Goal: Transaction & Acquisition: Purchase product/service

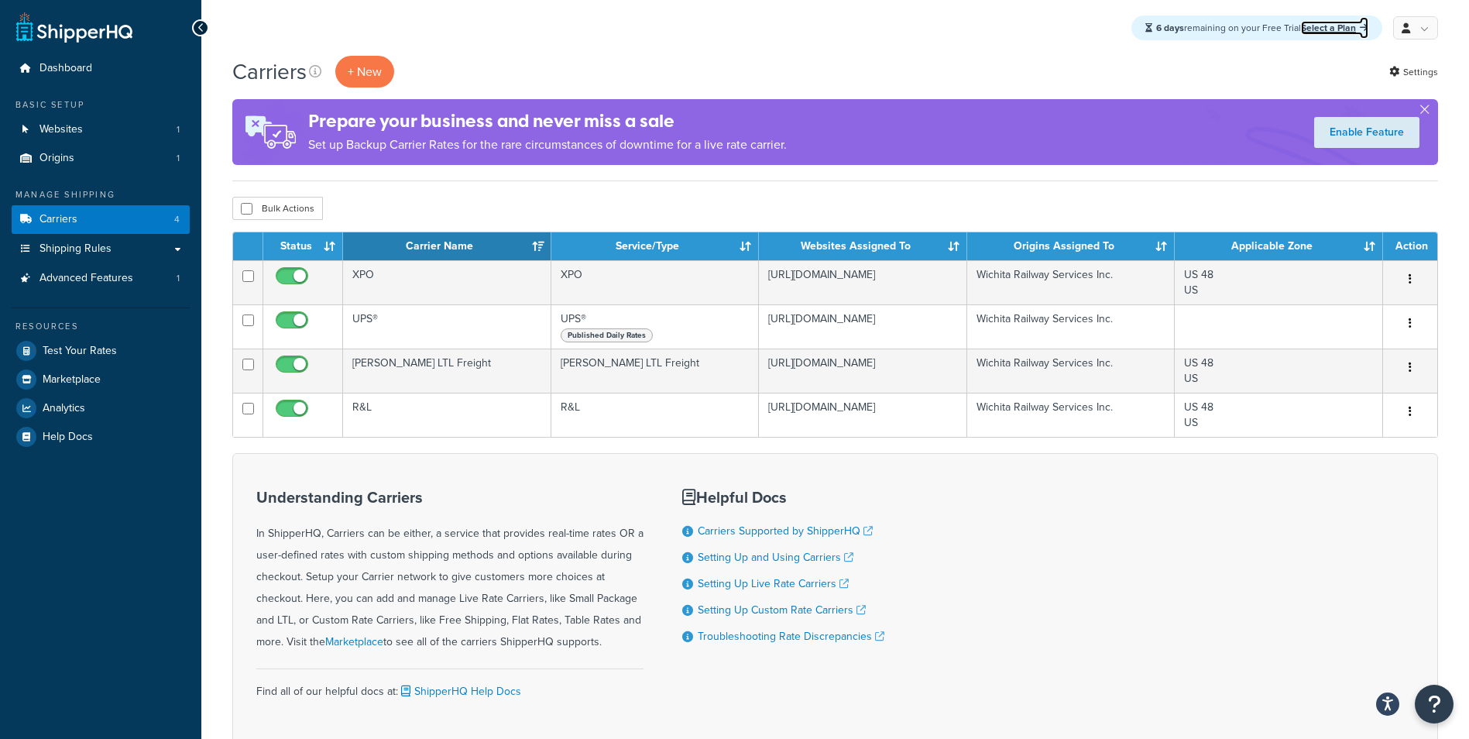
click at [1321, 29] on link "Select a Plan" at bounding box center [1334, 28] width 67 height 14
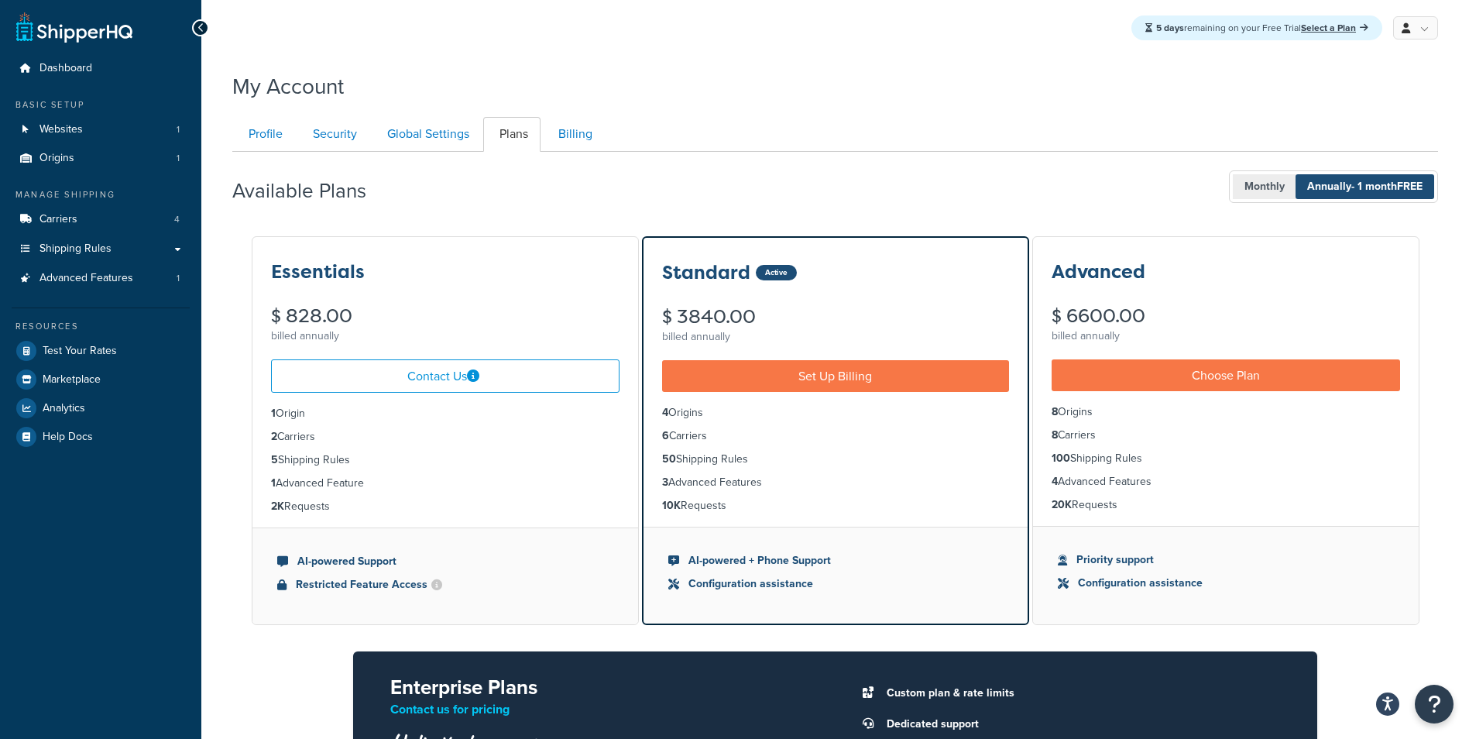
click at [1252, 191] on span "Monthly" at bounding box center [1263, 186] width 63 height 25
click at [1315, 190] on span "Annually - 1 month FREE" at bounding box center [1364, 186] width 139 height 25
click at [1246, 187] on span "Monthly" at bounding box center [1263, 186] width 63 height 25
click at [1342, 187] on span "Annually - 1 month FREE" at bounding box center [1364, 186] width 139 height 25
drag, startPoint x: 1260, startPoint y: 187, endPoint x: 1309, endPoint y: 188, distance: 49.6
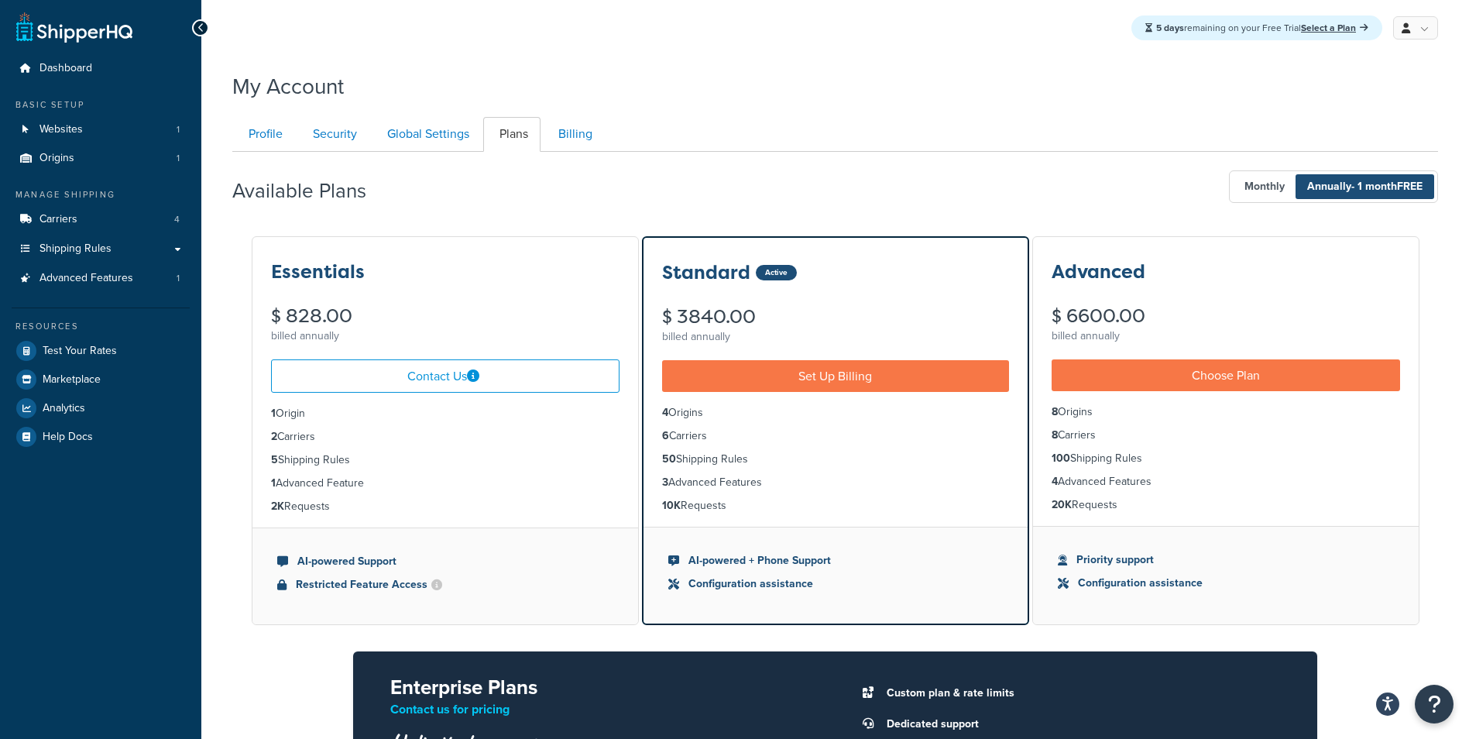
click at [1260, 187] on span "Monthly" at bounding box center [1263, 186] width 63 height 25
click at [1318, 186] on span "Annually - 1 month FREE" at bounding box center [1364, 186] width 139 height 25
click at [895, 375] on link "Set Up Billing" at bounding box center [835, 376] width 347 height 32
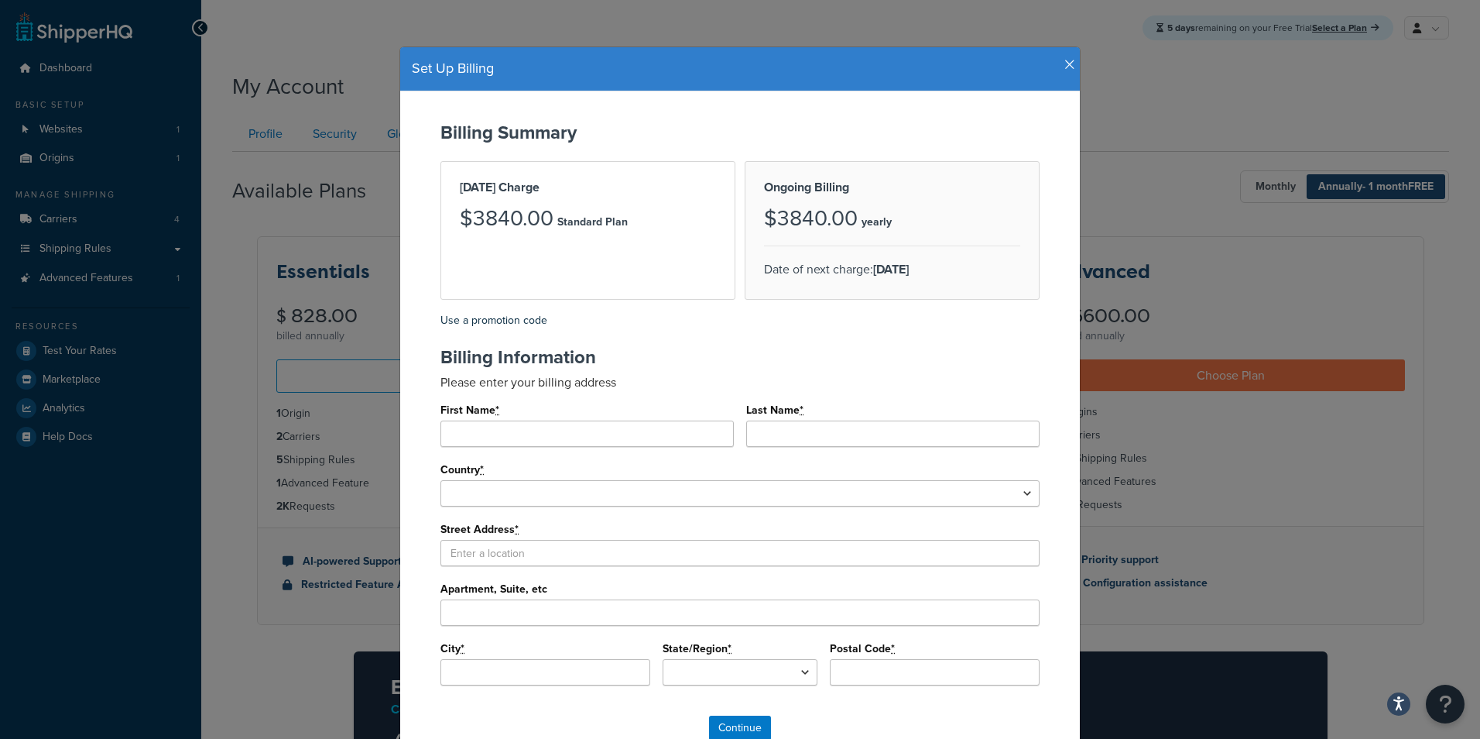
click at [664, 263] on div "[DATE] Charge $3840.00 Standard Plan" at bounding box center [588, 230] width 295 height 139
click at [848, 284] on div "Ongoing Billing $3840.00 yearly Date of next charge: [DATE]" at bounding box center [892, 230] width 295 height 139
click at [720, 254] on div "[DATE] Charge $3840.00 Standard Plan" at bounding box center [588, 230] width 295 height 139
click at [829, 245] on div "$3840.00 yearly" at bounding box center [892, 226] width 256 height 39
click at [800, 417] on abbr "*" at bounding box center [802, 410] width 4 height 16
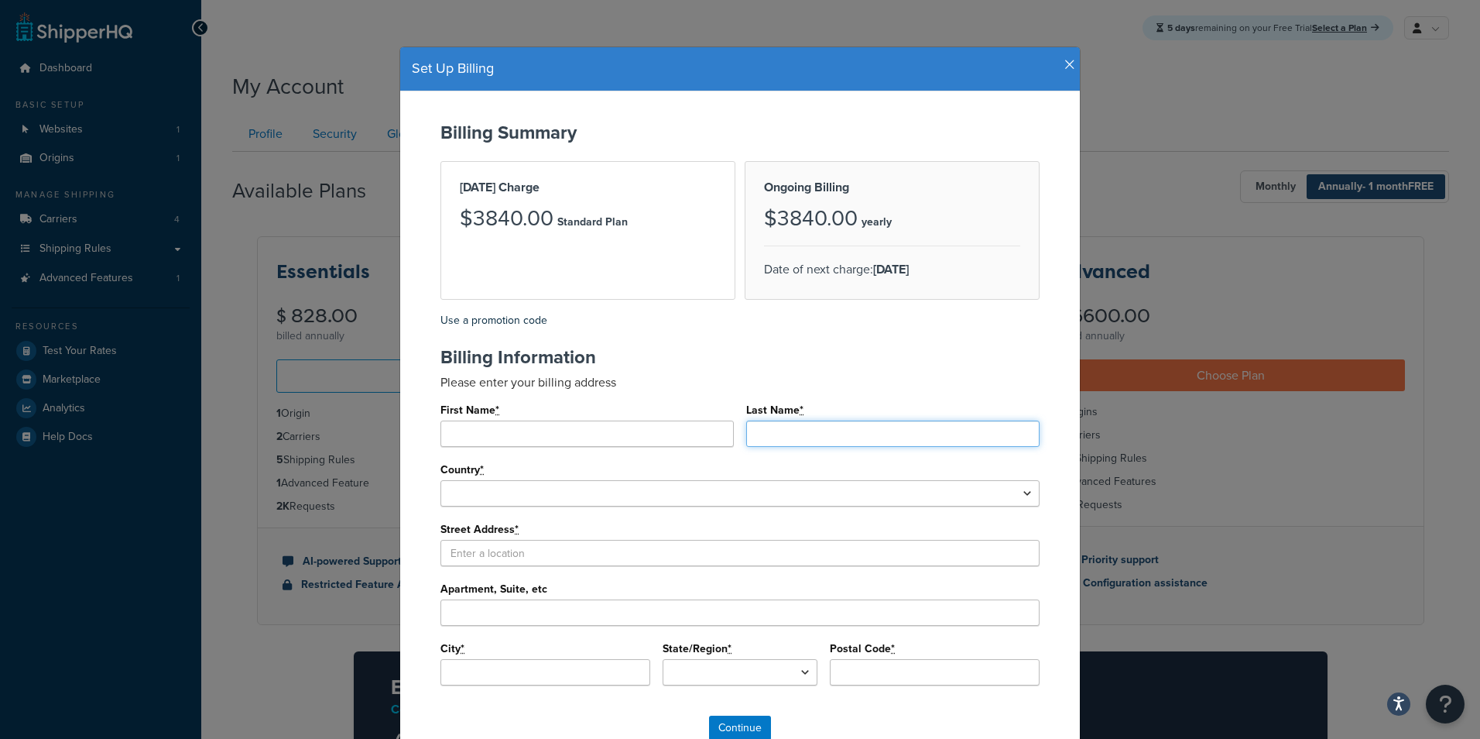
click at [795, 420] on input "Last Name *" at bounding box center [892, 433] width 293 height 26
click at [800, 417] on abbr "*" at bounding box center [802, 410] width 4 height 16
click at [795, 420] on input "Last Name *" at bounding box center [892, 433] width 293 height 26
click at [800, 415] on abbr "*" at bounding box center [802, 410] width 4 height 16
click at [797, 420] on input "Last Name *" at bounding box center [892, 433] width 293 height 26
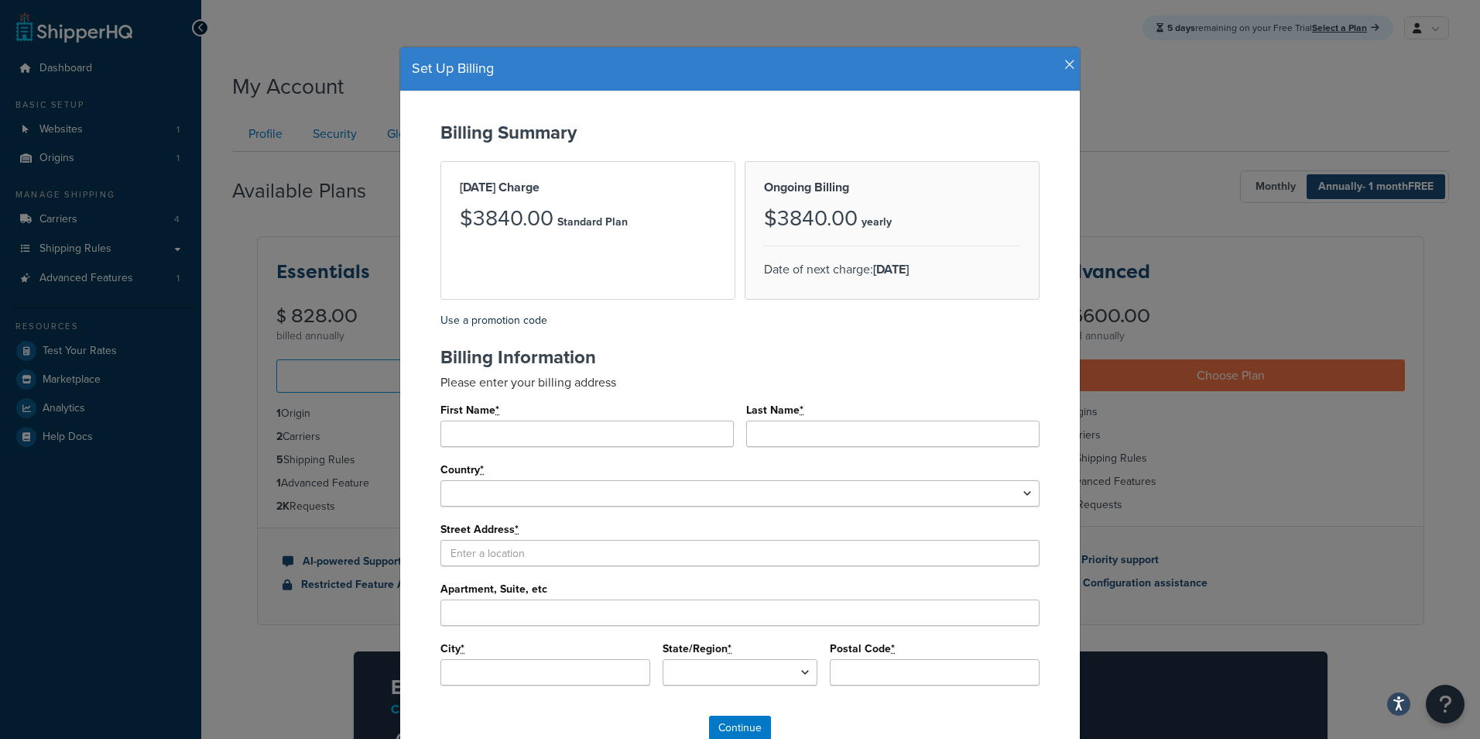
click at [800, 404] on abbr "*" at bounding box center [802, 410] width 4 height 16
click at [797, 420] on input "Last Name *" at bounding box center [892, 433] width 293 height 26
click at [800, 412] on abbr "*" at bounding box center [802, 410] width 4 height 16
click at [796, 420] on input "Last Name *" at bounding box center [892, 433] width 293 height 26
click at [800, 412] on div "Last Name *" at bounding box center [892, 423] width 293 height 48
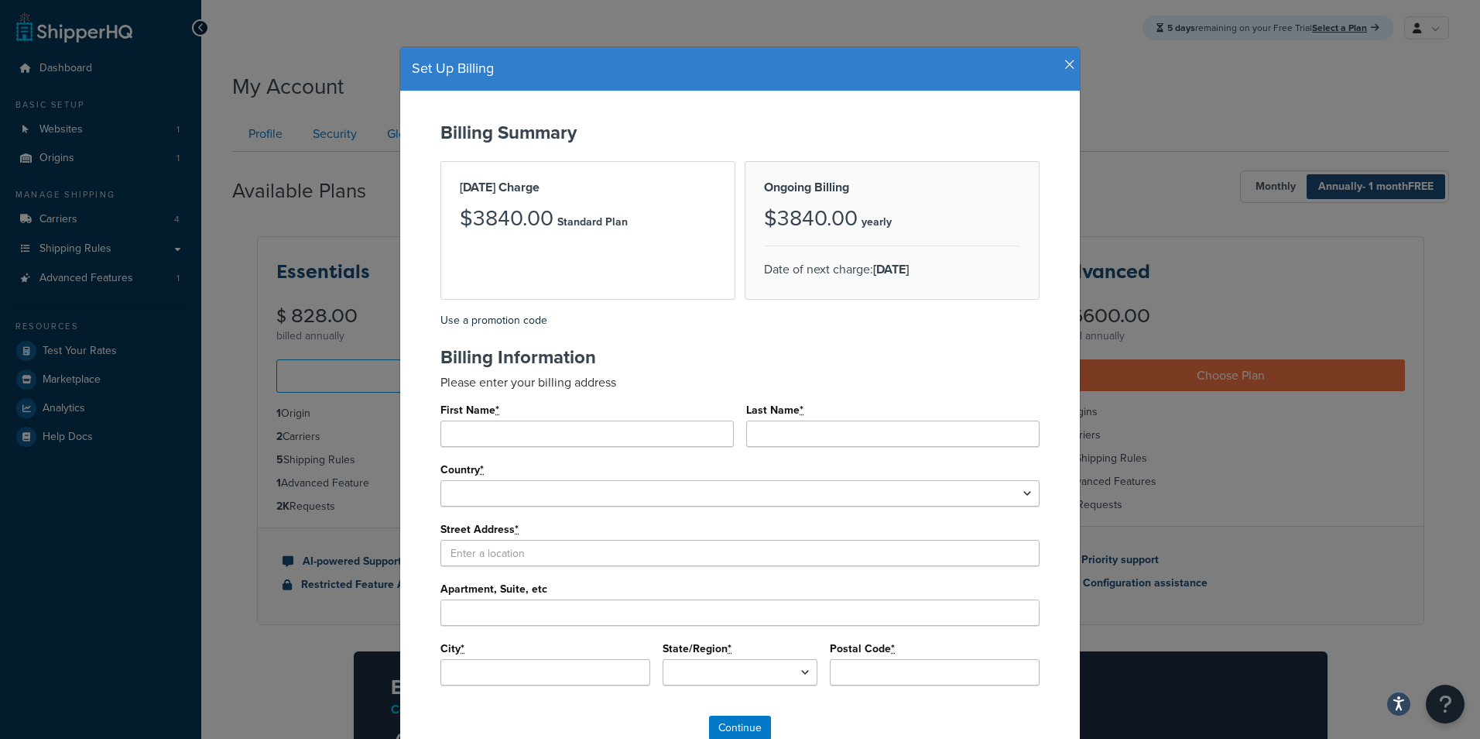
click at [800, 412] on abbr "*" at bounding box center [802, 410] width 4 height 16
click at [798, 420] on input "Last Name *" at bounding box center [892, 433] width 293 height 26
click at [700, 247] on div "[DATE] Charge $3840.00 Standard Plan" at bounding box center [588, 230] width 295 height 139
click at [769, 260] on p "Date of next charge: [DATE]" at bounding box center [892, 270] width 256 height 22
click at [660, 425] on input "First Name *" at bounding box center [587, 433] width 293 height 26
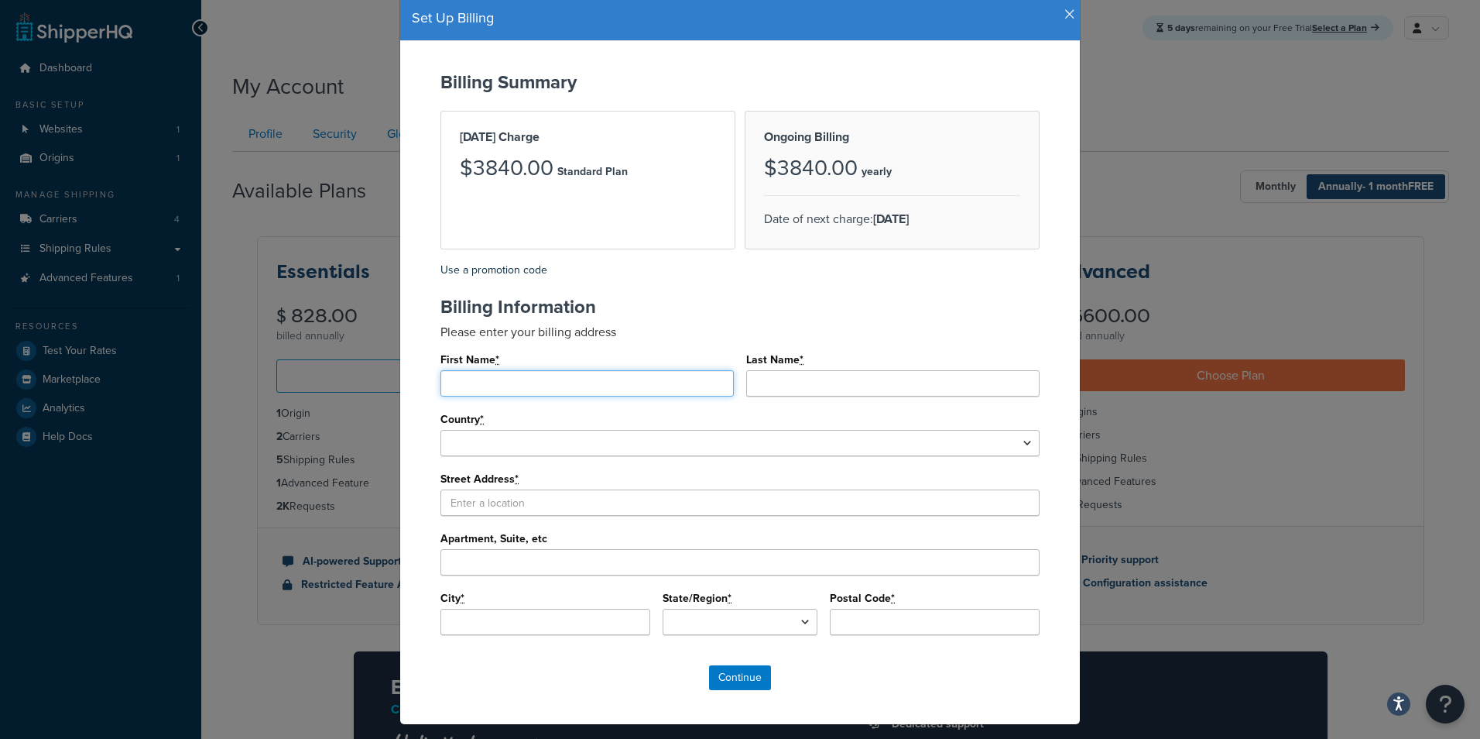
scroll to position [83, 0]
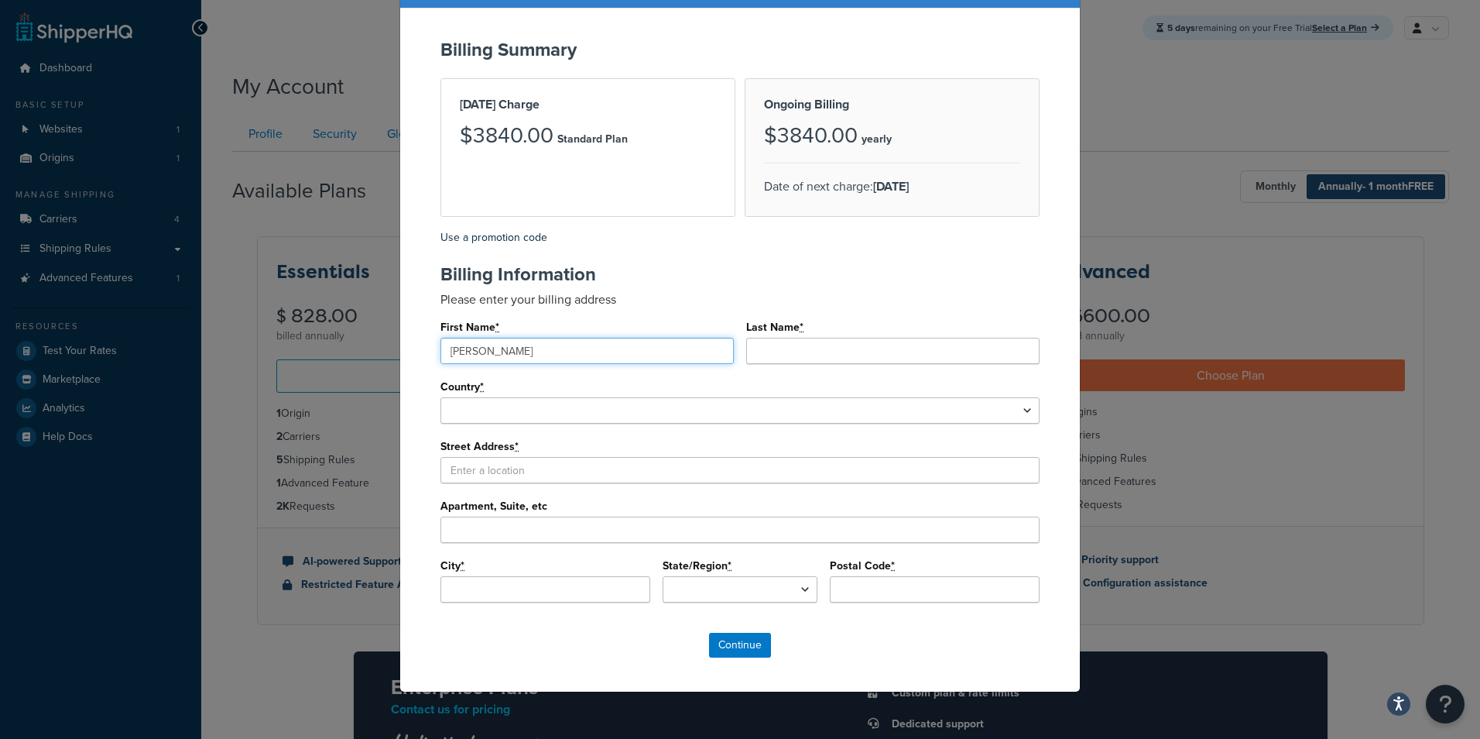
type input "[PERSON_NAME]"
click at [772, 353] on input "Last Name *" at bounding box center [892, 351] width 293 height 26
type input "[PERSON_NAME]"
drag, startPoint x: 570, startPoint y: 348, endPoint x: 388, endPoint y: 338, distance: 182.3
click at [402, 347] on div "Billing Summary [DATE] Charge $3840.00 Standard Plan Ongoing Billing $3840.00 y…" at bounding box center [740, 350] width 680 height 683
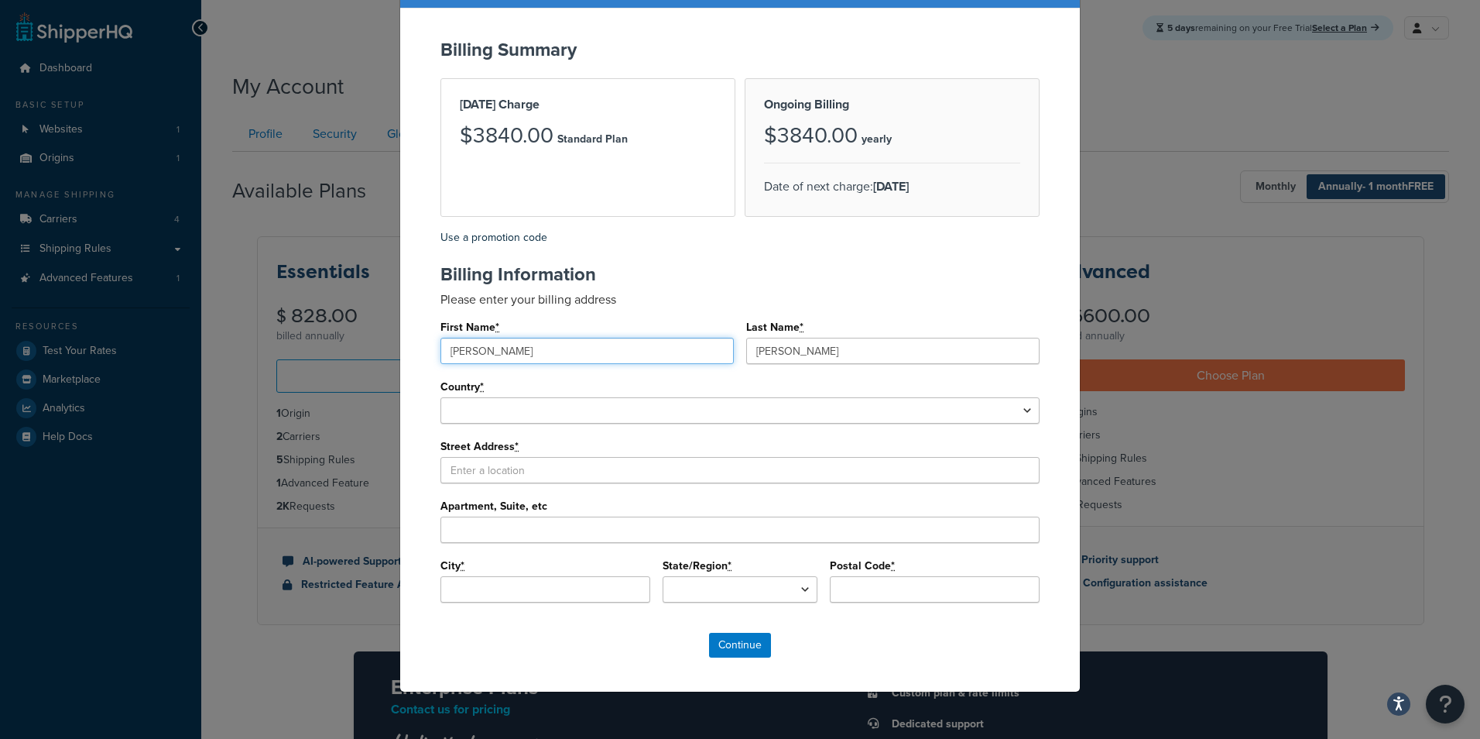
click at [461, 355] on input "[PERSON_NAME]" at bounding box center [587, 351] width 293 height 26
type input "[PERSON_NAME]"
drag, startPoint x: 847, startPoint y: 345, endPoint x: 681, endPoint y: 355, distance: 165.9
click at [681, 355] on div "First Name * [PERSON_NAME] Last Name * [PERSON_NAME]" at bounding box center [740, 346] width 599 height 60
type input "[PERSON_NAME]"
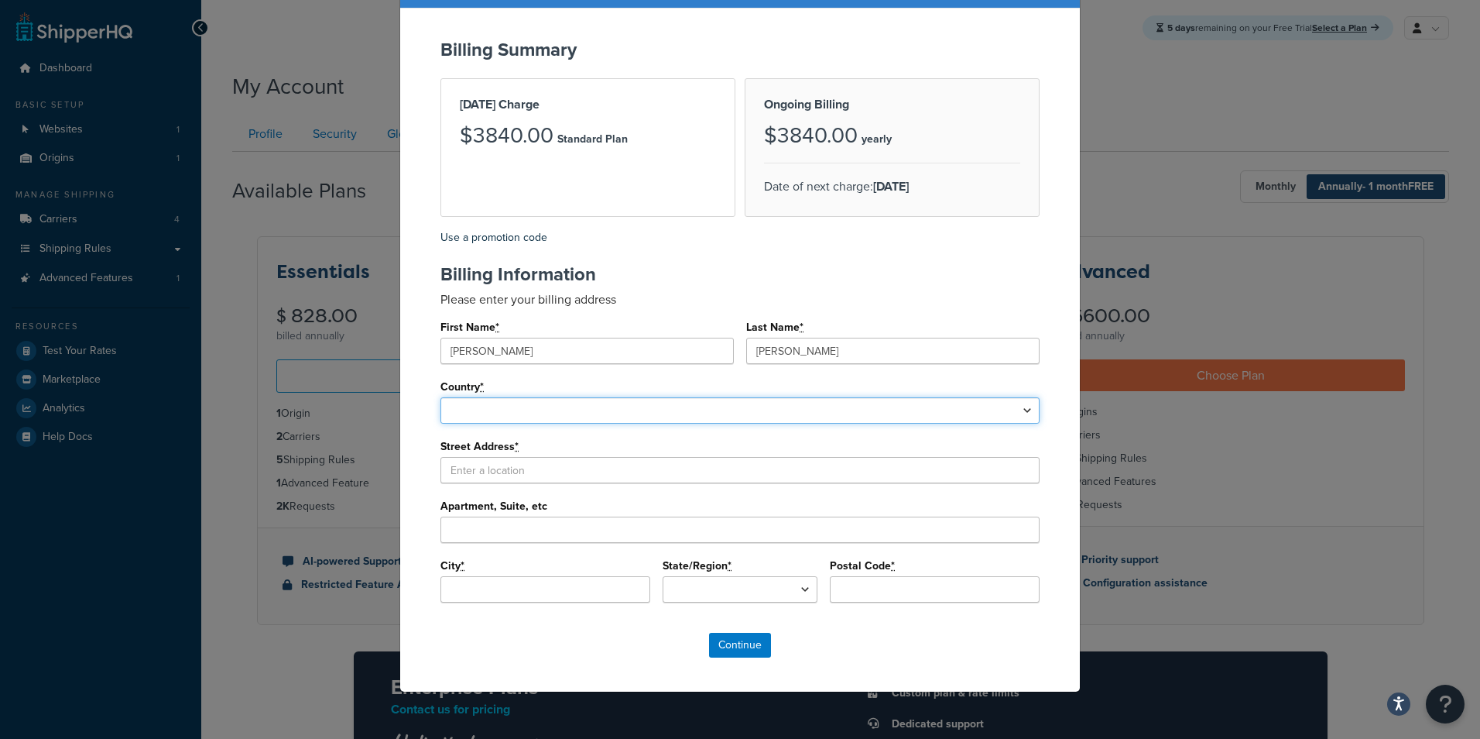
click at [641, 412] on select "[GEOGRAPHIC_DATA] [GEOGRAPHIC_DATA] [GEOGRAPHIC_DATA] [GEOGRAPHIC_DATA] [US_STA…" at bounding box center [740, 410] width 599 height 26
select select "1000"
click at [441, 397] on select "[GEOGRAPHIC_DATA] [GEOGRAPHIC_DATA] [GEOGRAPHIC_DATA] [GEOGRAPHIC_DATA] [US_STA…" at bounding box center [740, 410] width 599 height 26
select select
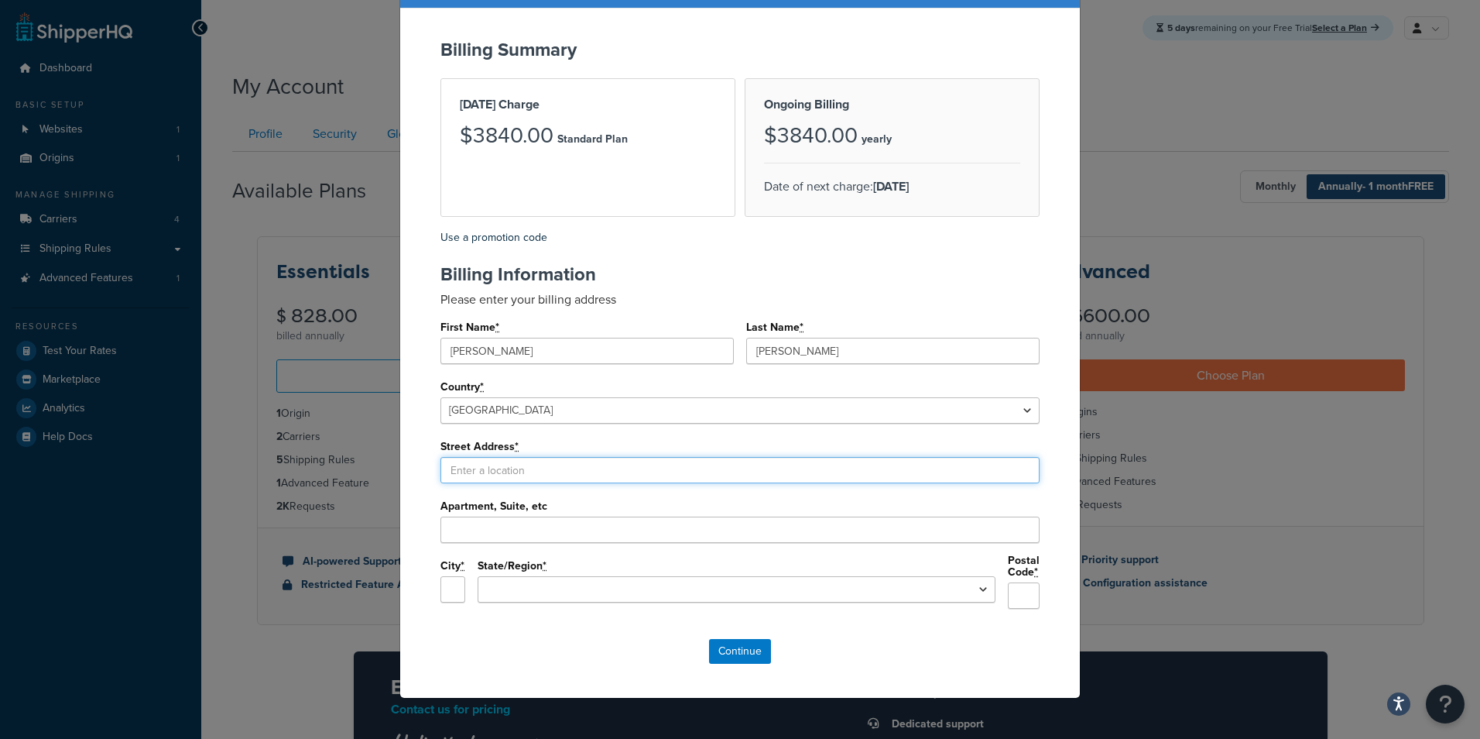
click at [471, 475] on input "Street Address *" at bounding box center [740, 470] width 599 height 26
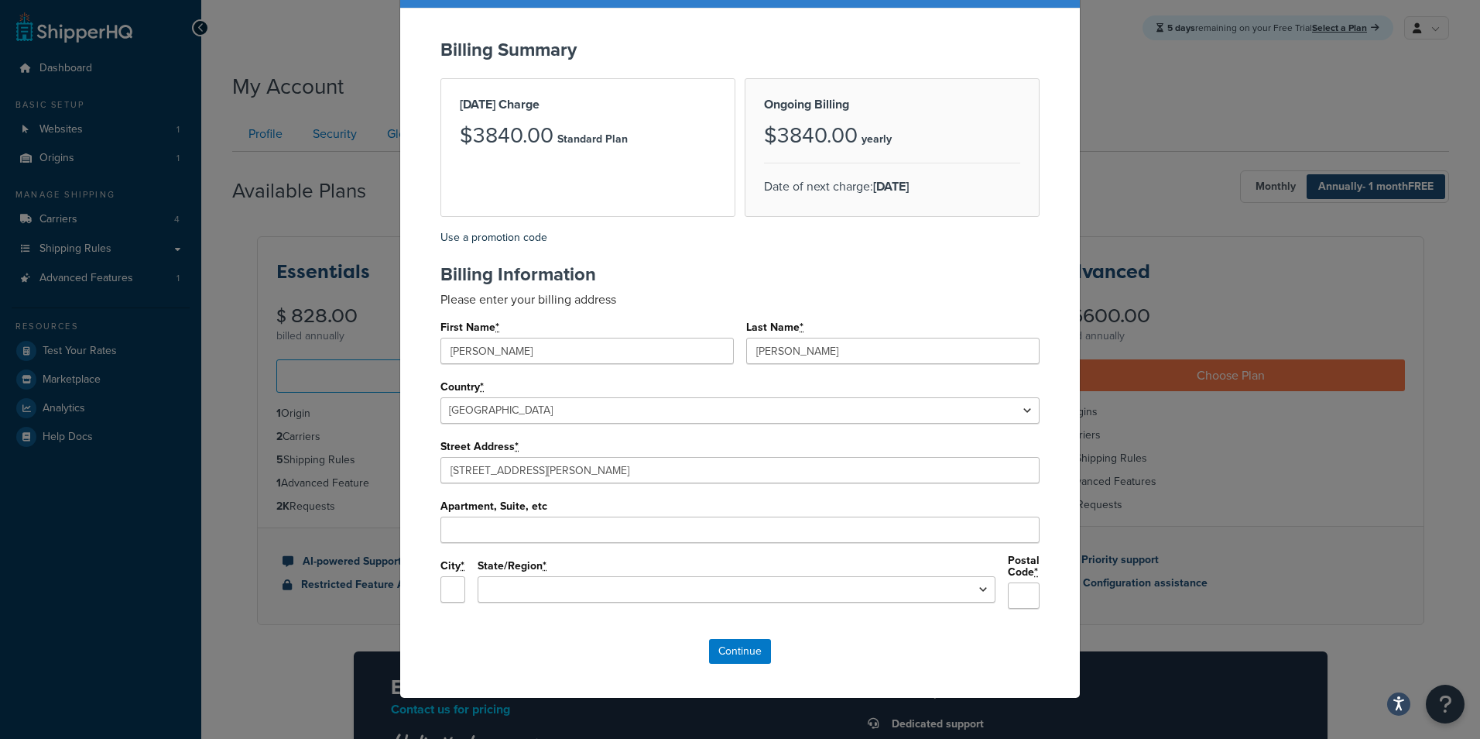
type input "577 W"
type input "Elmhurst"
select select "IL"
type input "60126"
click at [745, 650] on input "Continue" at bounding box center [740, 651] width 62 height 25
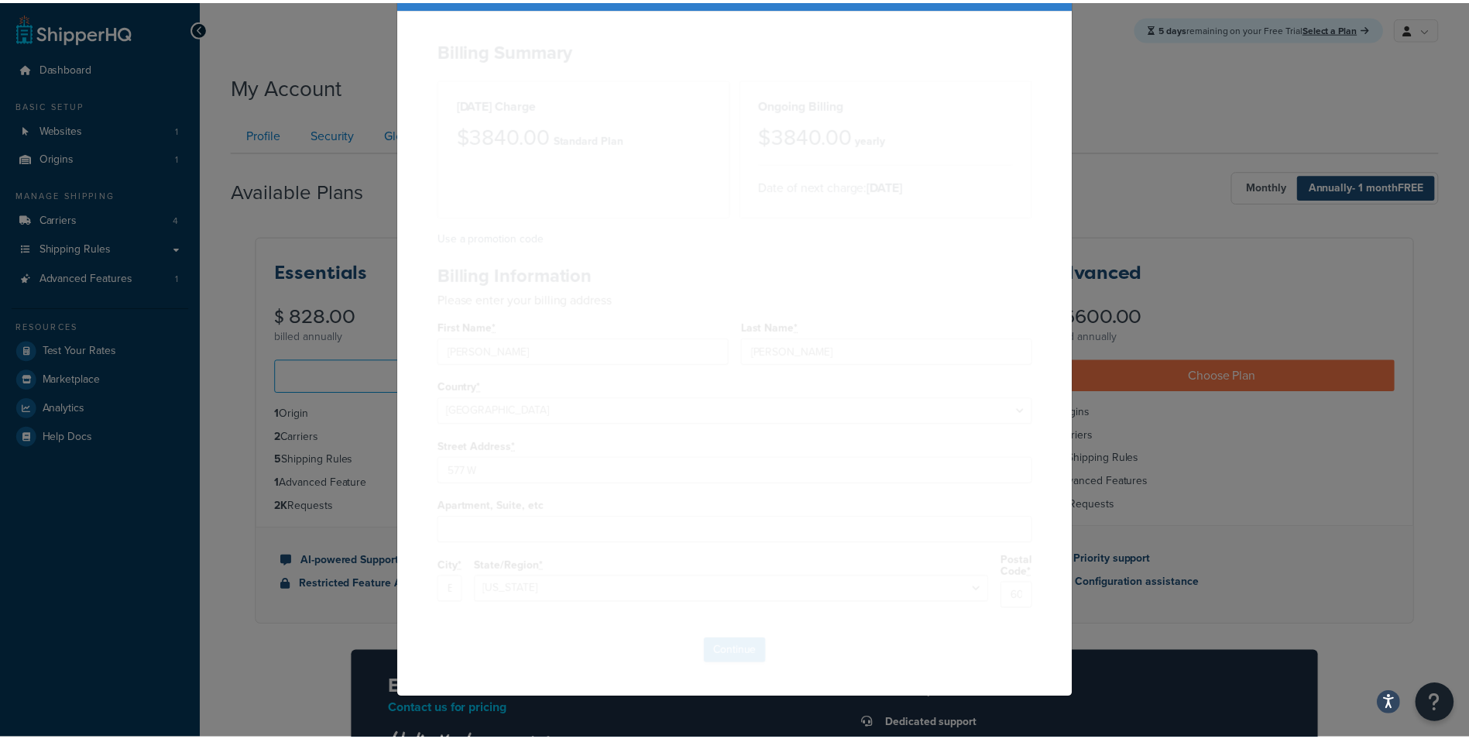
scroll to position [0, 0]
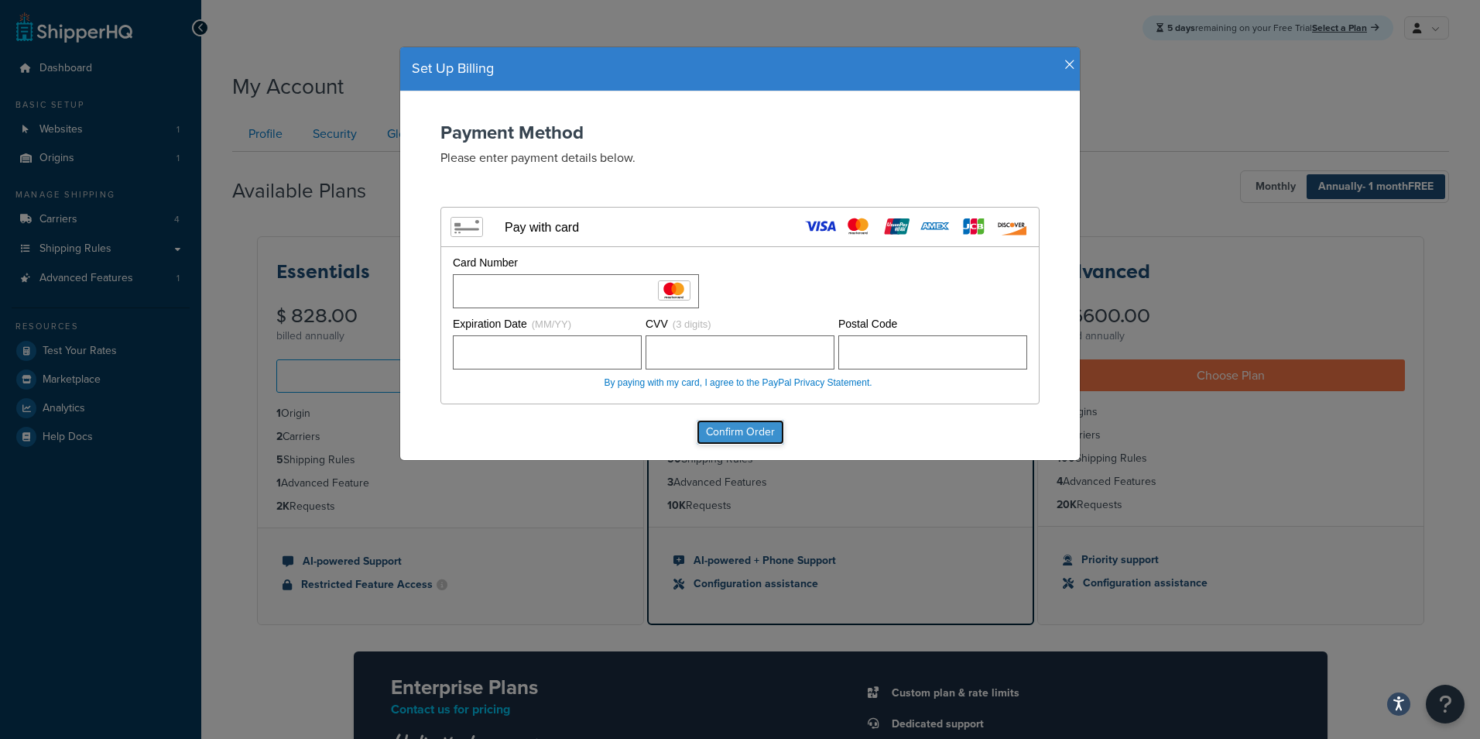
click at [773, 435] on input "Confirm Order" at bounding box center [740, 432] width 87 height 25
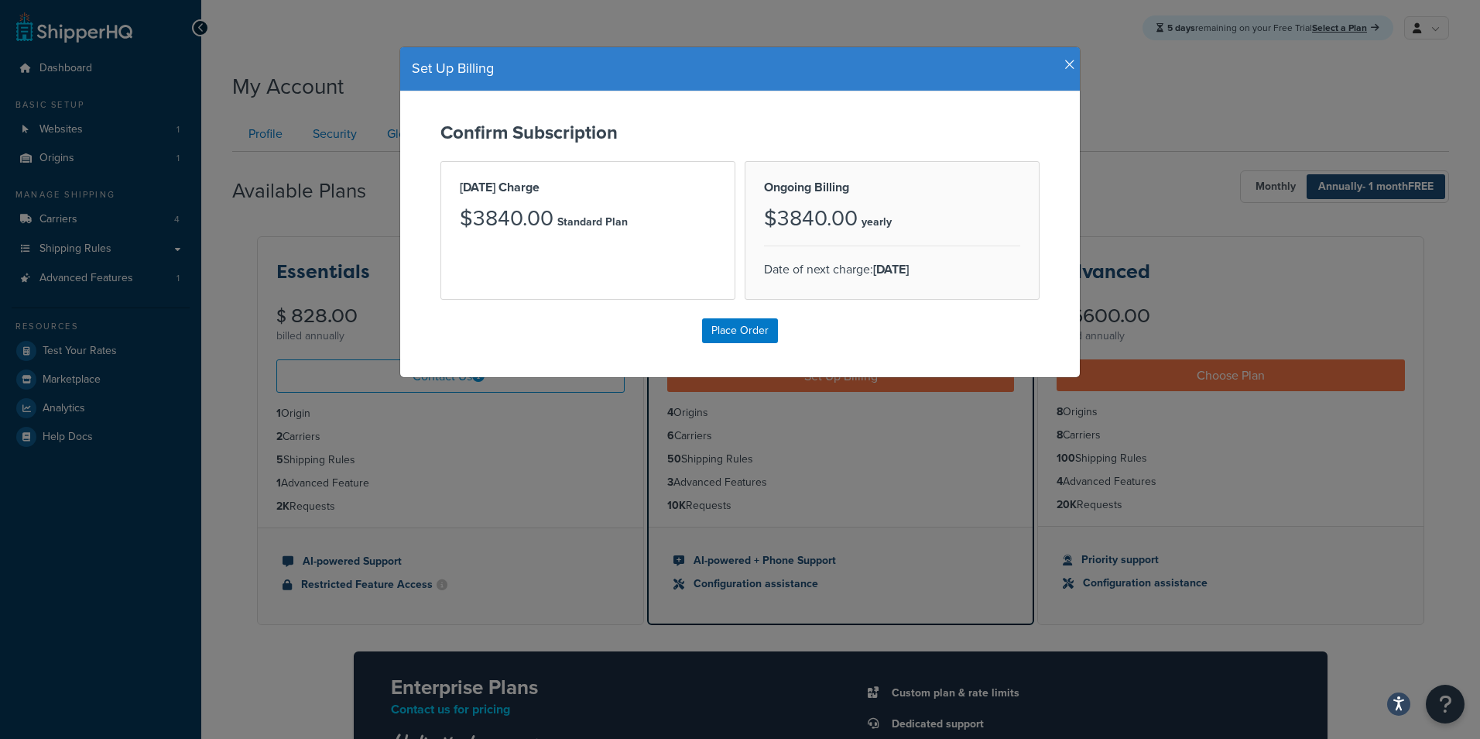
click at [584, 269] on div "[DATE] Charge $3840.00 Standard Plan" at bounding box center [588, 230] width 295 height 139
click at [597, 293] on div "[DATE] Charge $3840.00 Standard Plan" at bounding box center [588, 230] width 295 height 139
click at [702, 336] on input "Place Order" at bounding box center [740, 330] width 76 height 25
type input "Place Order"
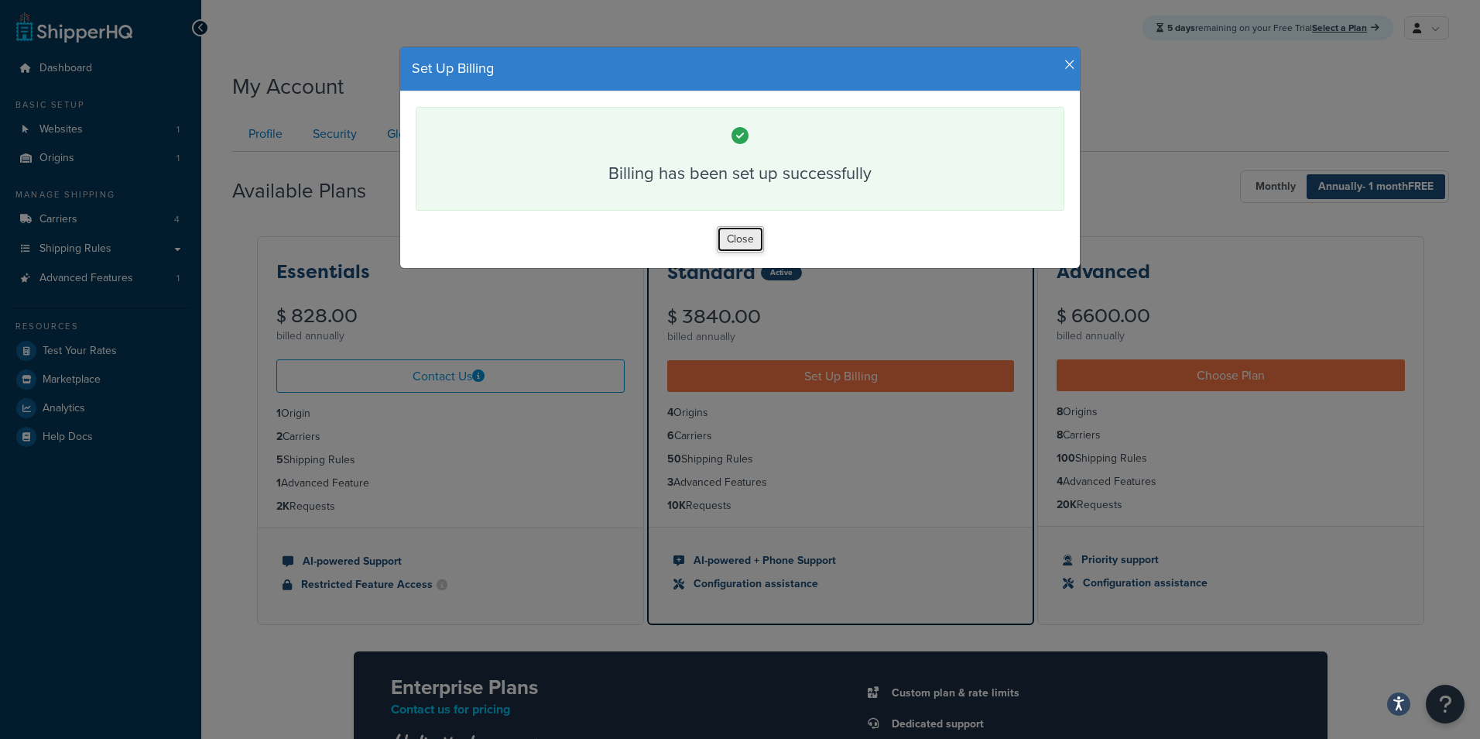
click at [738, 238] on button "Close" at bounding box center [740, 239] width 47 height 26
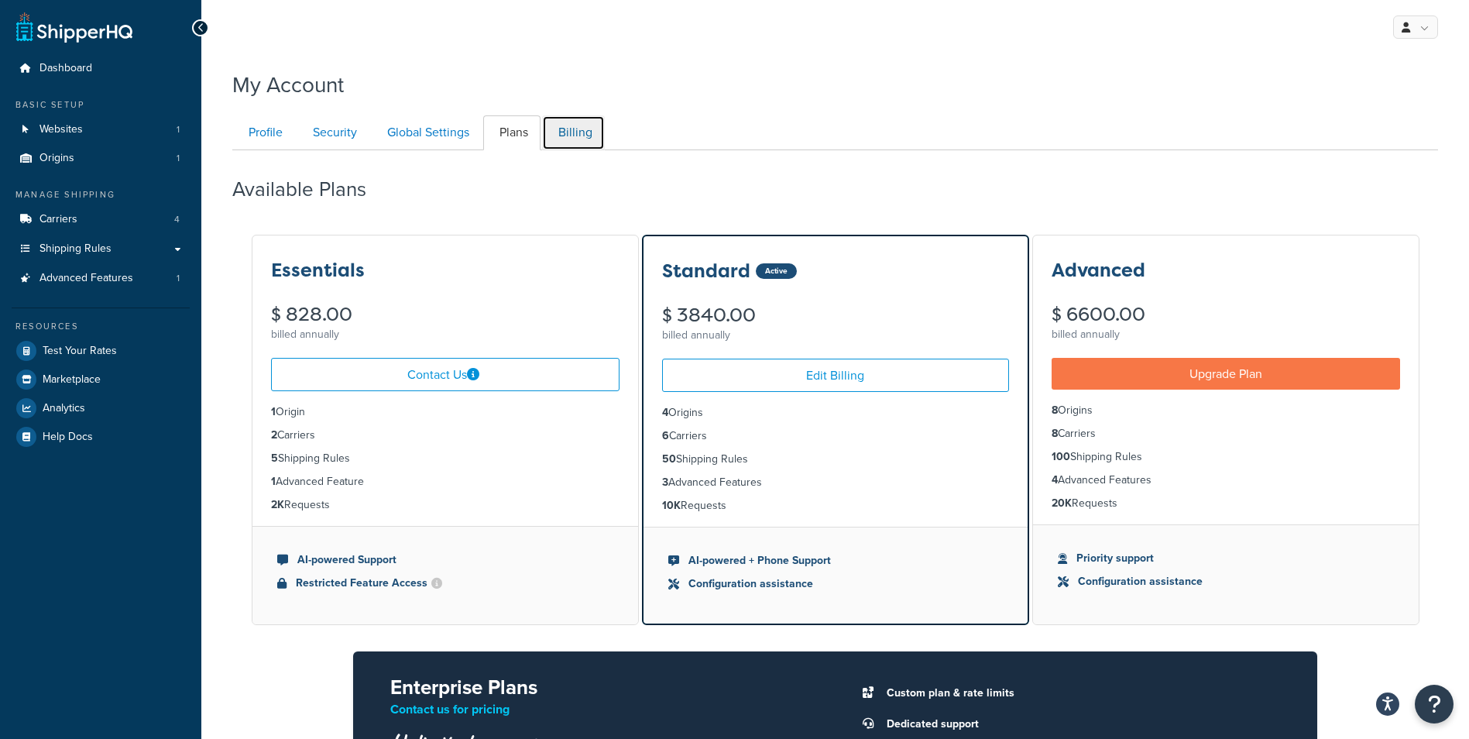
click at [588, 129] on link "Billing" at bounding box center [573, 132] width 63 height 35
